Goal: Book appointment/travel/reservation

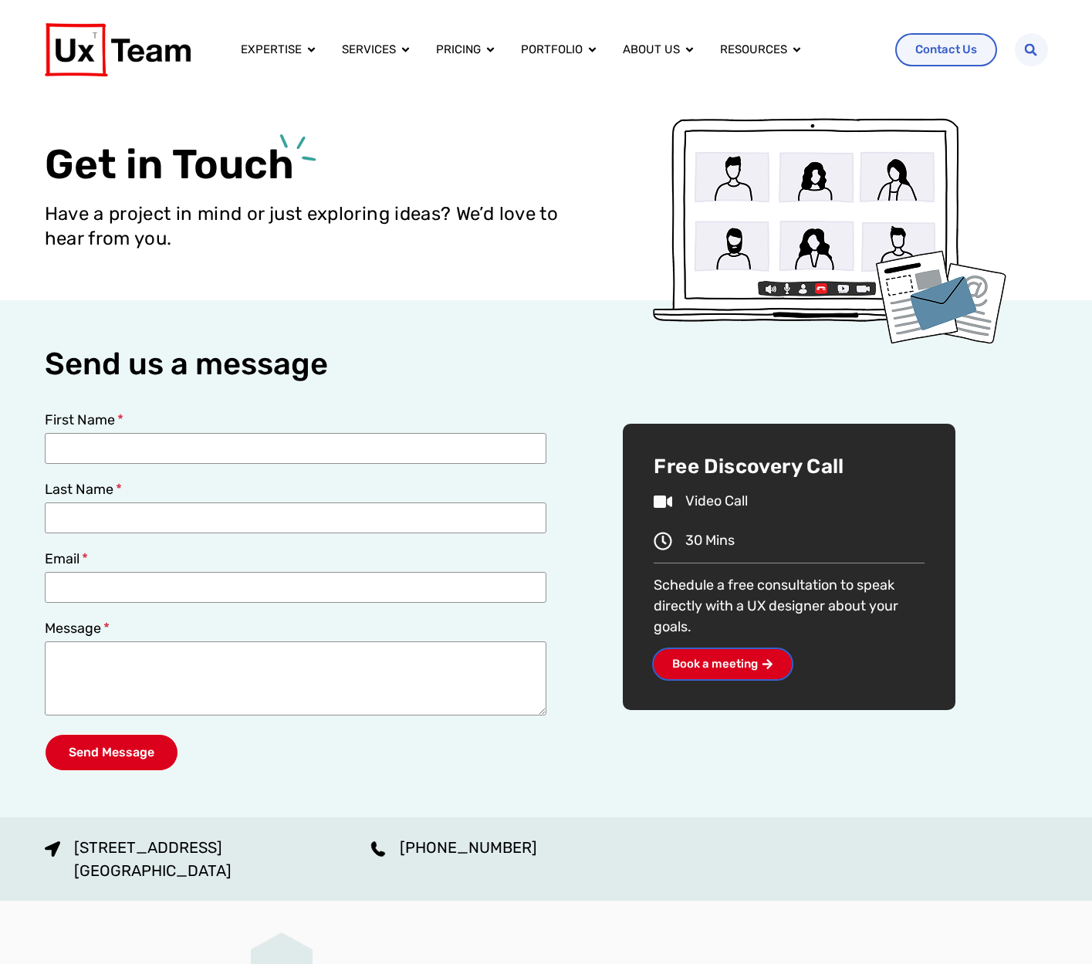
click at [758, 653] on link "Book a meeting" at bounding box center [722, 664] width 138 height 30
